Goal: Information Seeking & Learning: Find specific fact

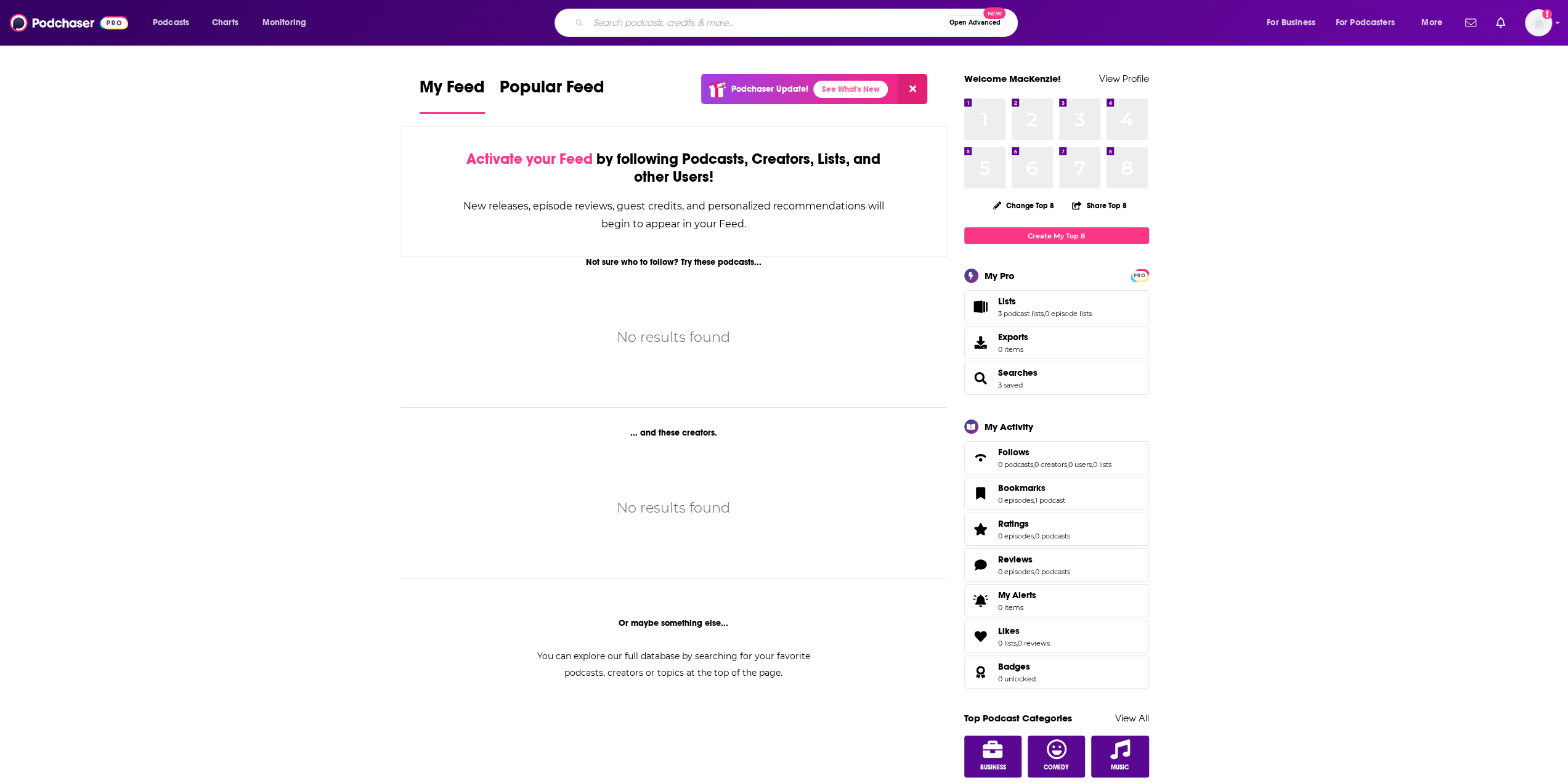
click at [632, 25] on input "Search podcasts, credits, & more..." at bounding box center [766, 22] width 356 height 20
paste input "History Unplugged"
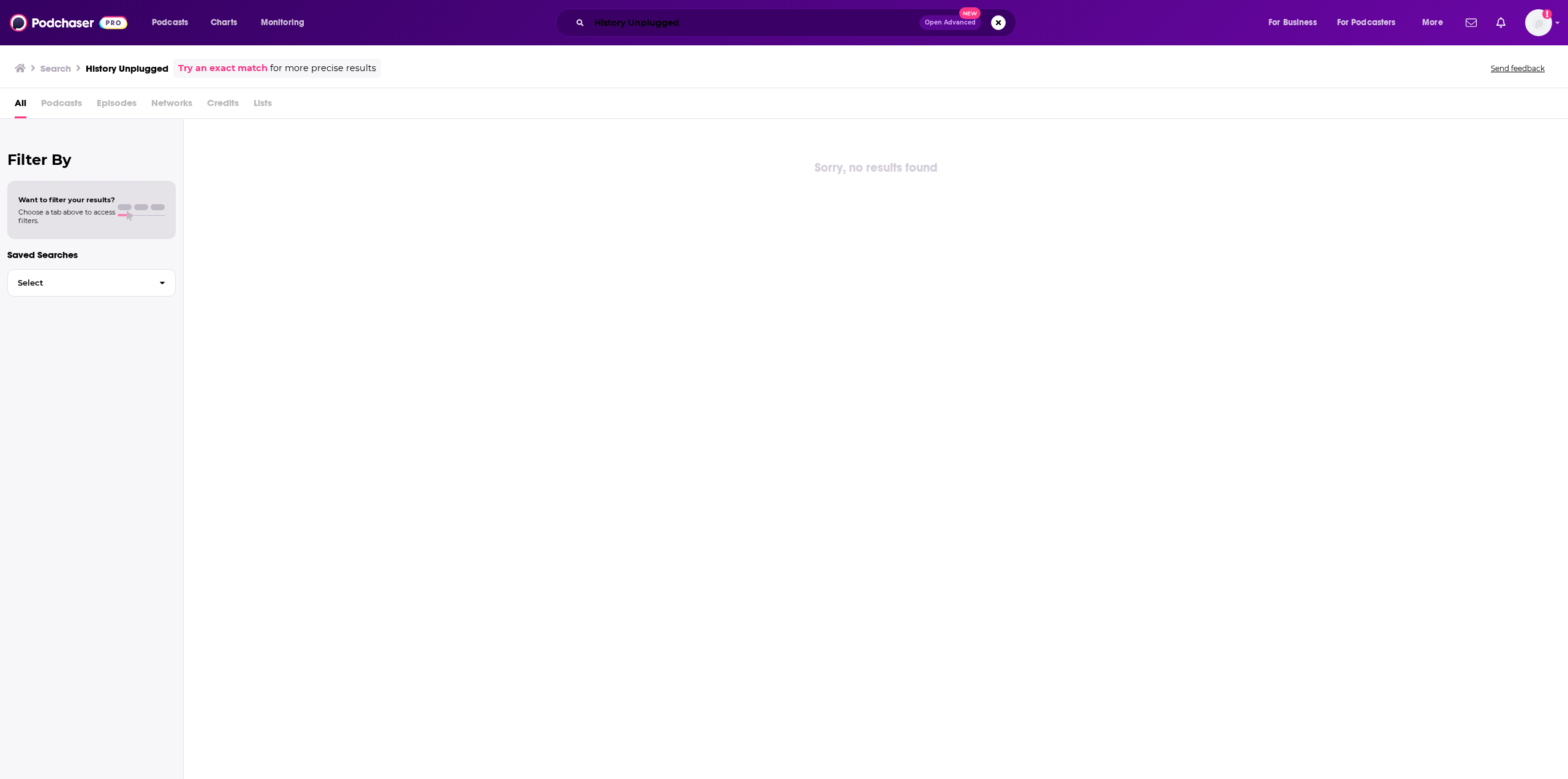
click at [643, 27] on input "History Unplugged" at bounding box center [754, 22] width 330 height 20
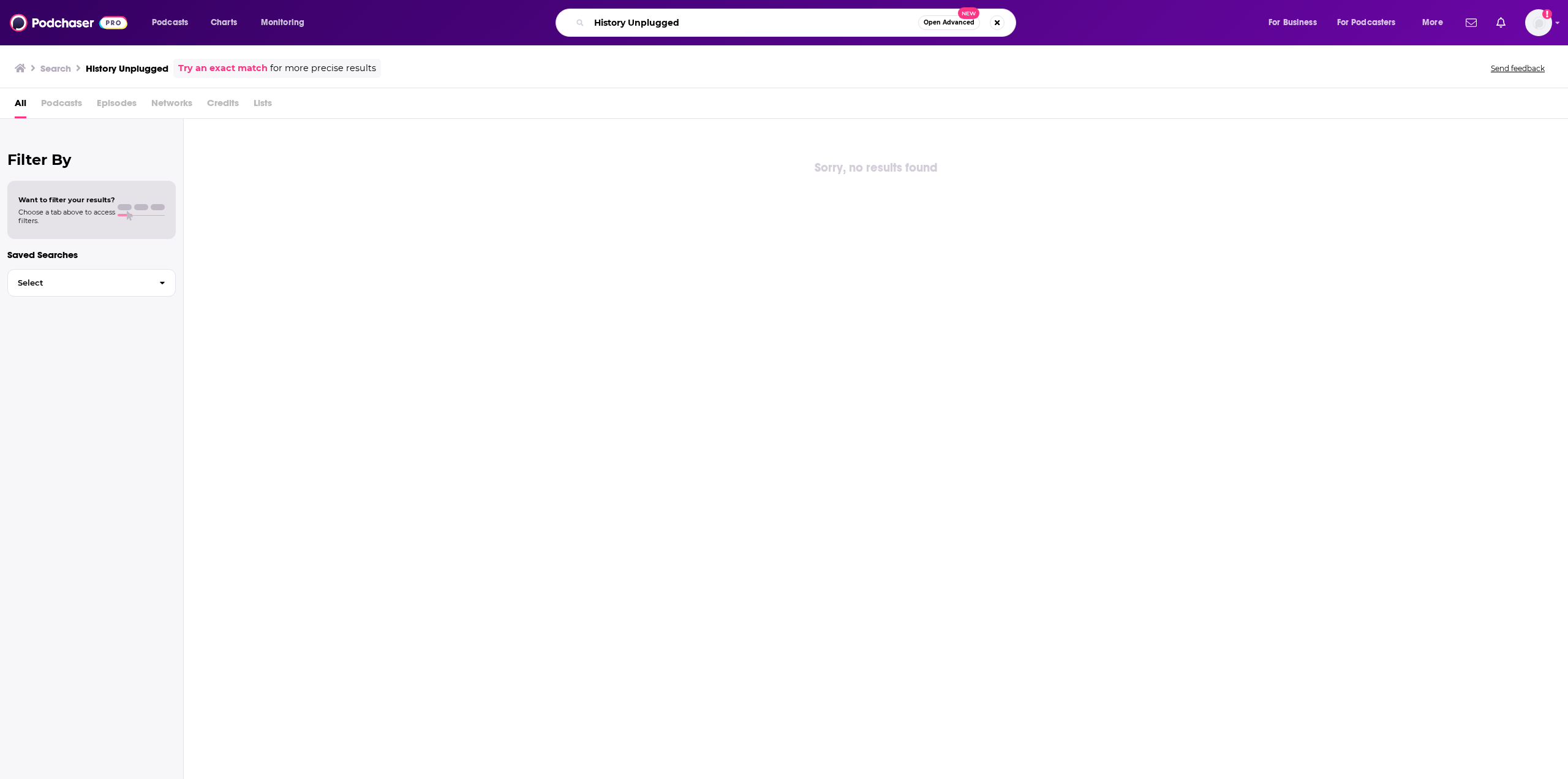
drag, startPoint x: 674, startPoint y: 16, endPoint x: 696, endPoint y: 18, distance: 22.1
click at [676, 16] on input "History Unplugged" at bounding box center [753, 22] width 329 height 20
click at [703, 21] on input "History Unplugged" at bounding box center [753, 22] width 329 height 20
type input "History Unplugged"
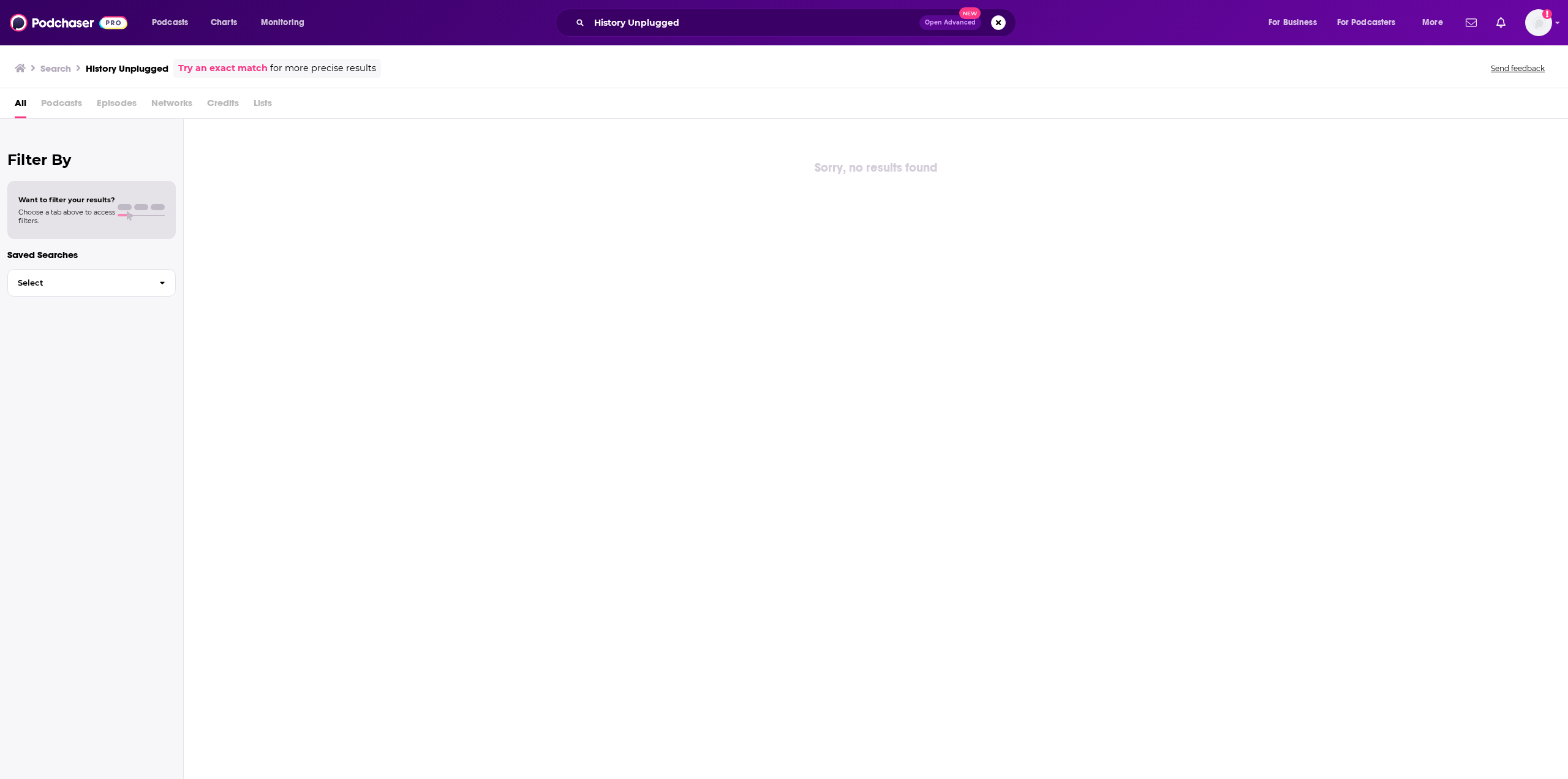
click at [207, 68] on link "Try an exact match" at bounding box center [223, 68] width 90 height 14
